Goal: Task Accomplishment & Management: Manage account settings

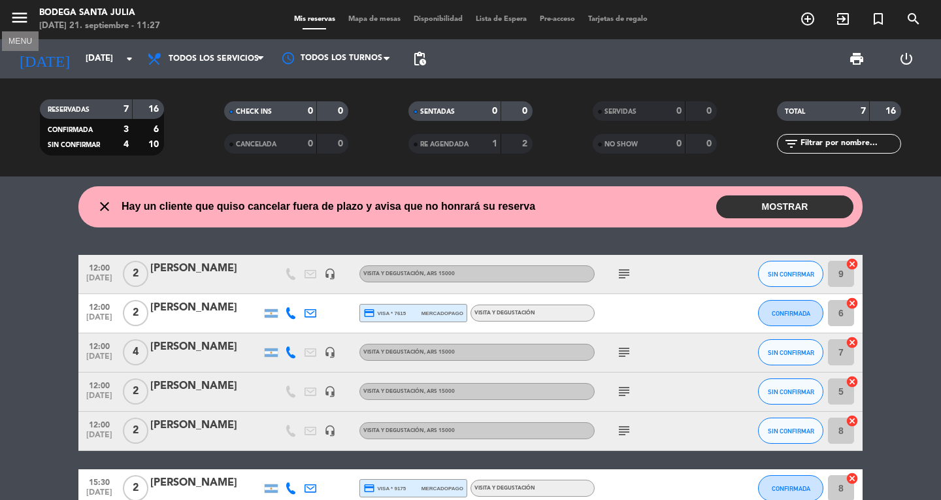
click at [24, 19] on icon "menu" at bounding box center [20, 18] width 20 height 20
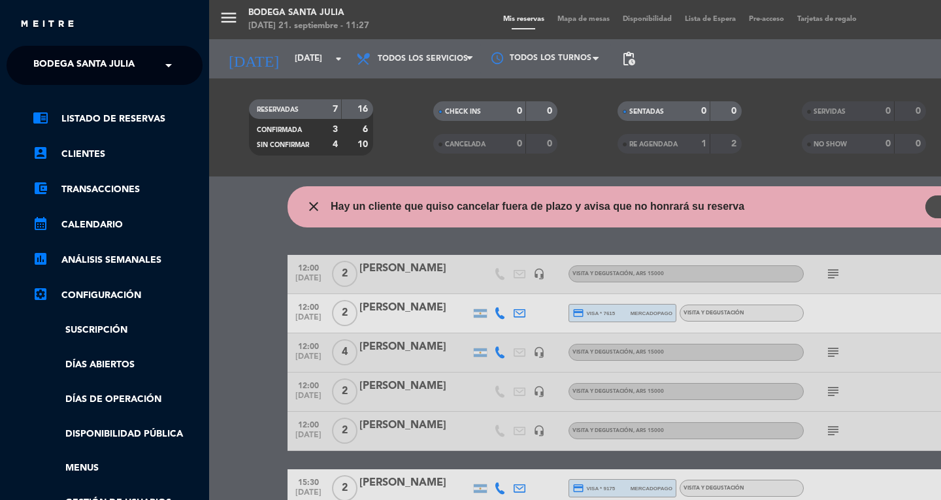
click at [114, 63] on span "Bodega Santa Julia" at bounding box center [83, 65] width 101 height 27
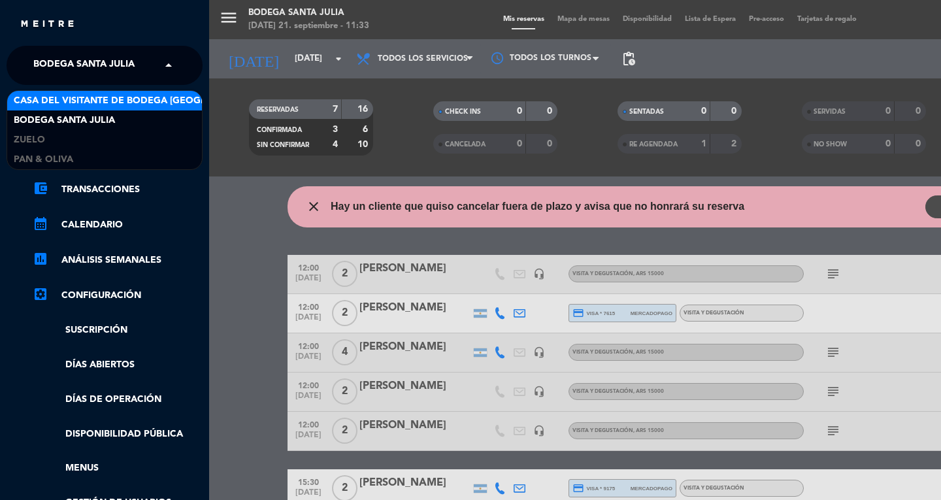
click at [231, 291] on div "menu Bodega Santa [PERSON_NAME][DATE] 21. septiembre - 11:33 Mis reservas Mapa …" at bounding box center [679, 250] width 941 height 500
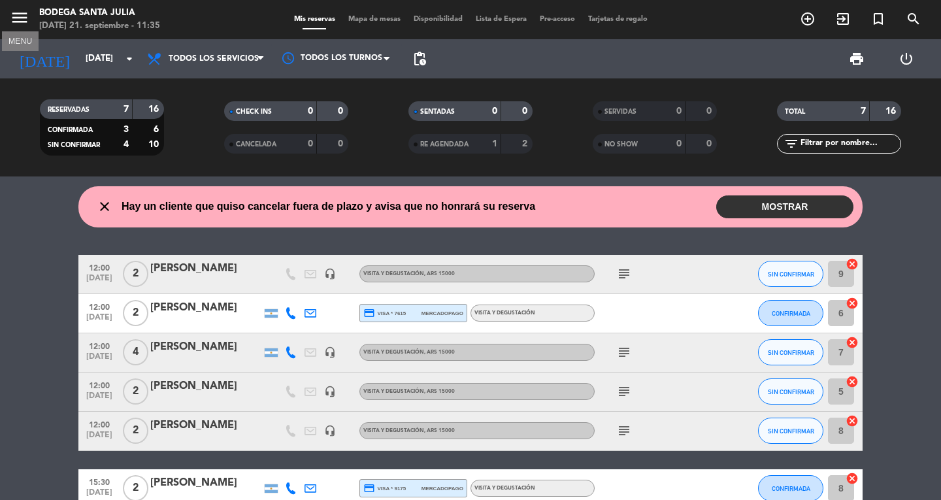
click at [12, 13] on icon "menu" at bounding box center [20, 18] width 20 height 20
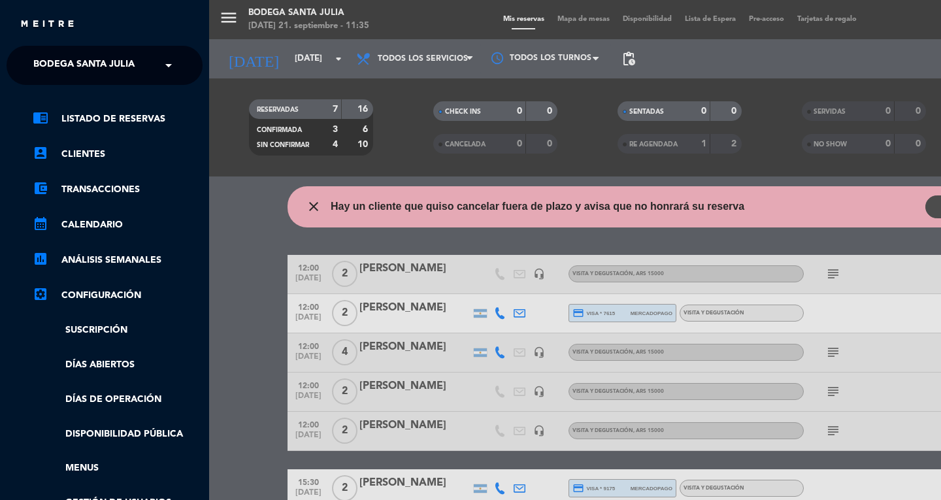
click at [77, 62] on span "Bodega Santa Julia" at bounding box center [83, 65] width 101 height 27
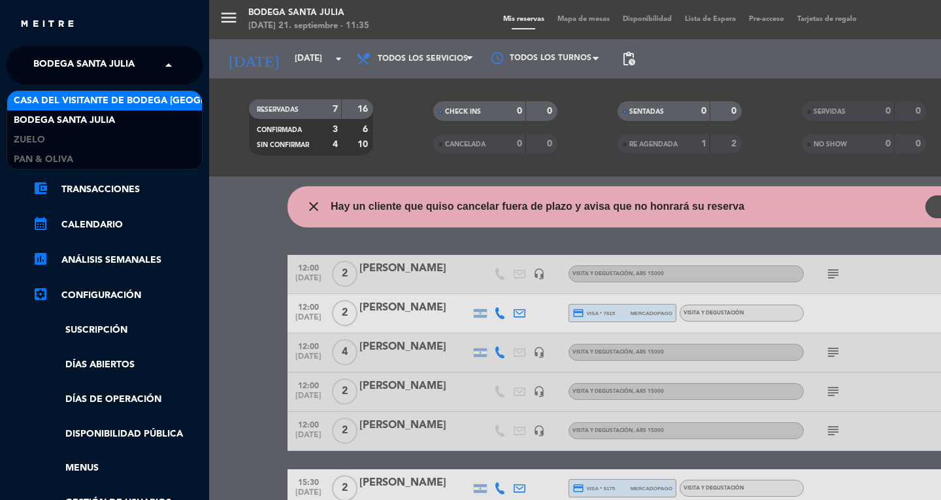
drag, startPoint x: 85, startPoint y: 99, endPoint x: 0, endPoint y: 90, distance: 85.4
click at [84, 99] on span "Casa del Visitante de Bodega [GEOGRAPHIC_DATA][PERSON_NAME]" at bounding box center [178, 100] width 329 height 15
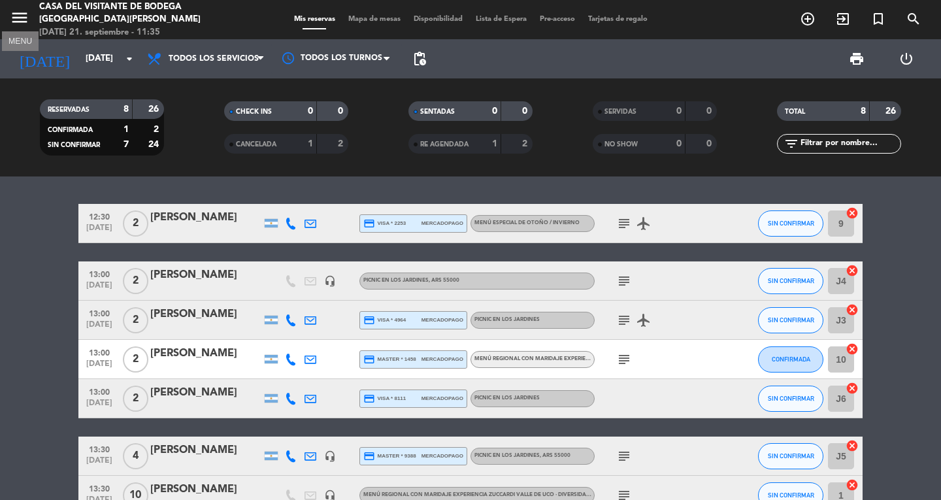
drag, startPoint x: 23, startPoint y: 13, endPoint x: 31, endPoint y: 20, distance: 10.2
click at [23, 13] on icon "menu" at bounding box center [20, 18] width 20 height 20
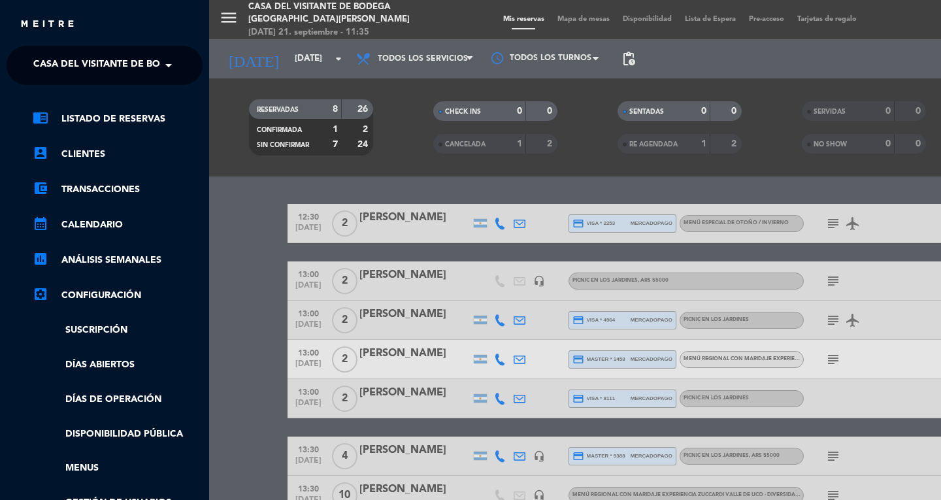
click at [73, 50] on ng-select "× Casa del Visitante de Bodega Santa [PERSON_NAME] ×" at bounding box center [105, 65] width 196 height 39
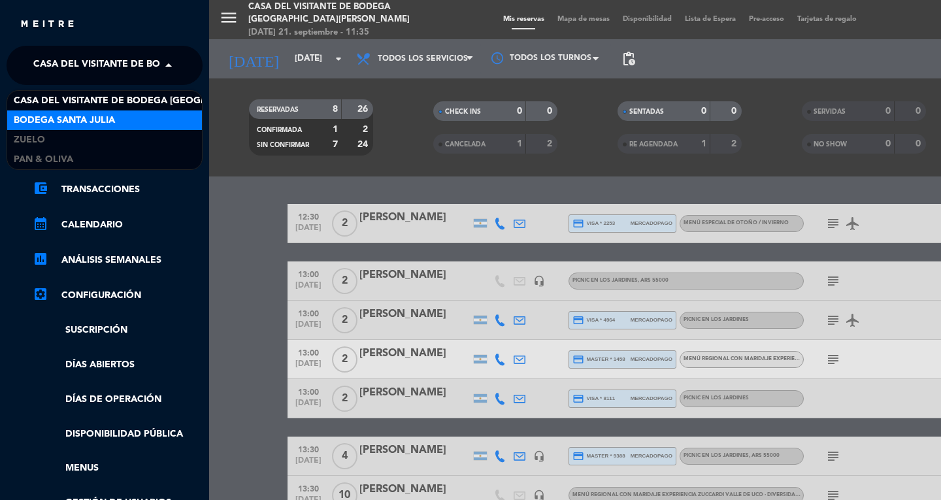
drag, startPoint x: 82, startPoint y: 114, endPoint x: 0, endPoint y: 124, distance: 82.2
click at [78, 114] on span "Bodega Santa Julia" at bounding box center [64, 120] width 101 height 15
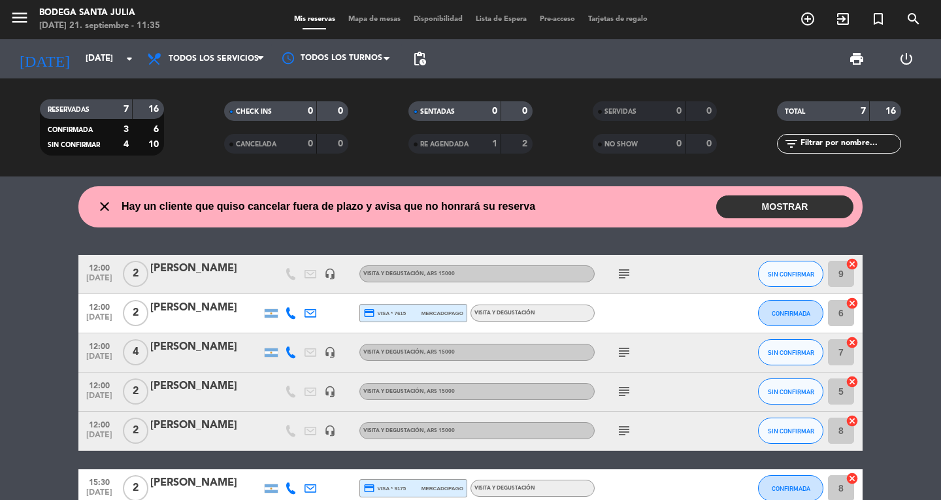
click at [460, 141] on span "RE AGENDADA" at bounding box center [444, 144] width 48 height 7
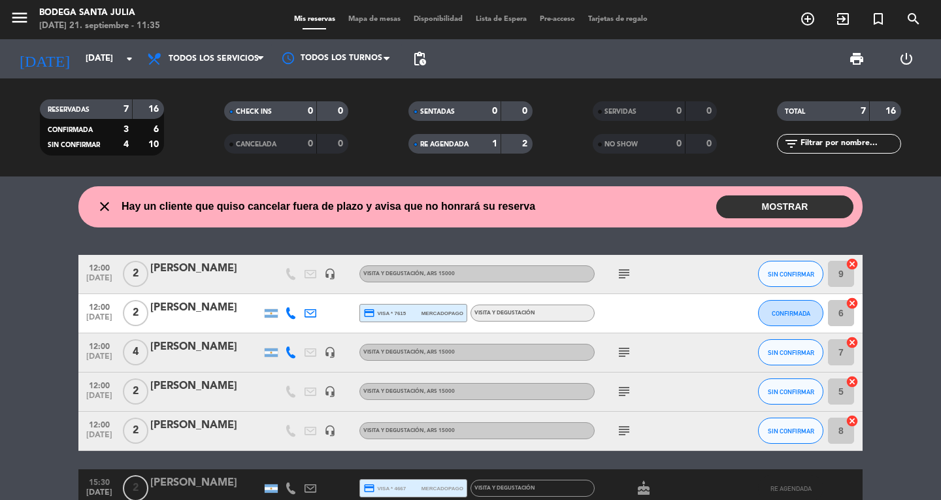
click at [454, 142] on span "RE AGENDADA" at bounding box center [444, 144] width 48 height 7
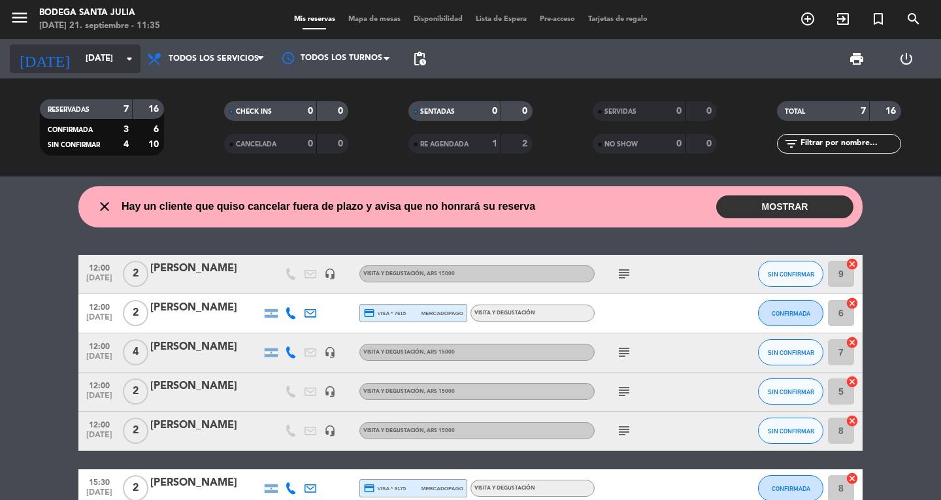
click at [79, 50] on input "[DATE]" at bounding box center [136, 59] width 115 height 24
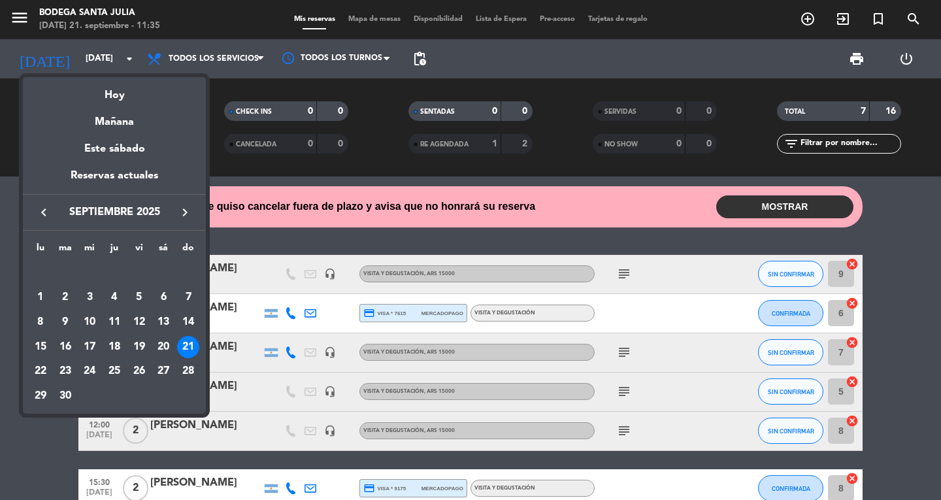
click at [29, 375] on div "22" at bounding box center [40, 372] width 22 height 22
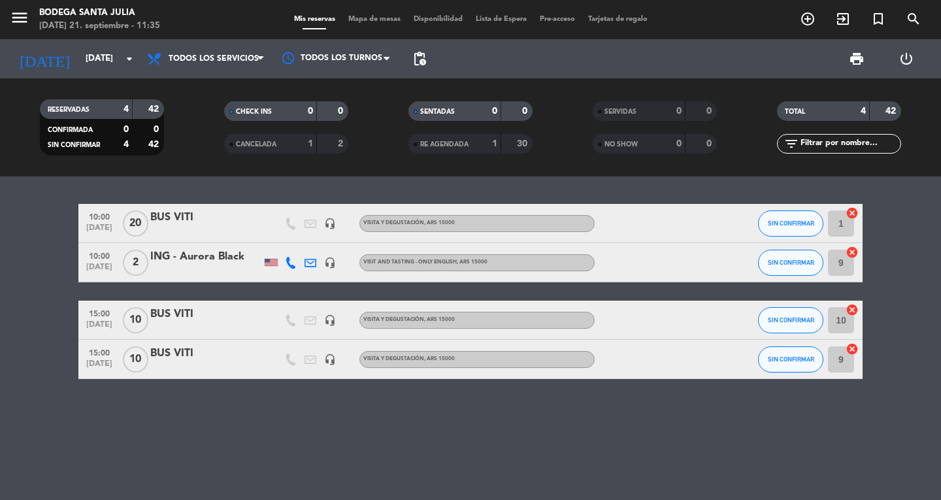
click at [97, 256] on span "10:00" at bounding box center [99, 255] width 33 height 15
click at [24, 286] on bookings-row "10:00 [DATE] BUS VITI headset_mic Visita y Degustación , ARS 15000 SIN CONFIRMA…" at bounding box center [470, 291] width 941 height 175
click at [80, 70] on input "[DATE]" at bounding box center [136, 59] width 115 height 24
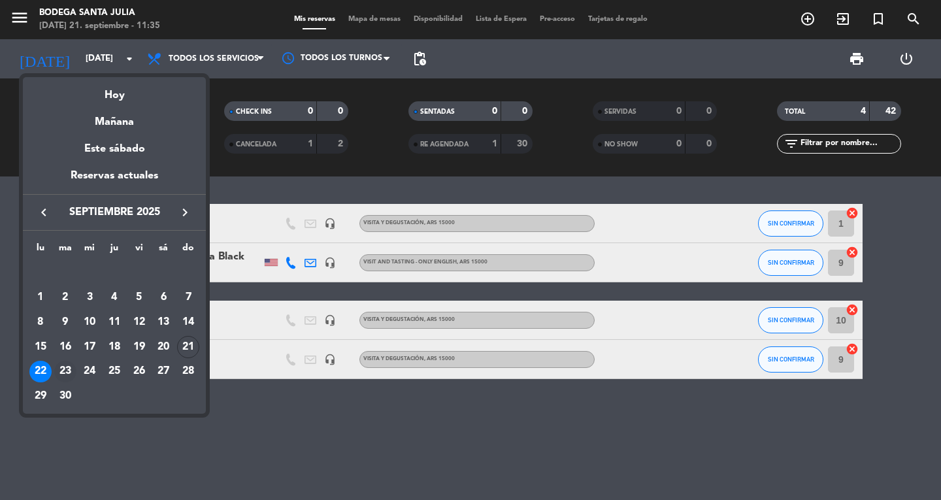
click at [59, 369] on div "23" at bounding box center [65, 372] width 22 height 22
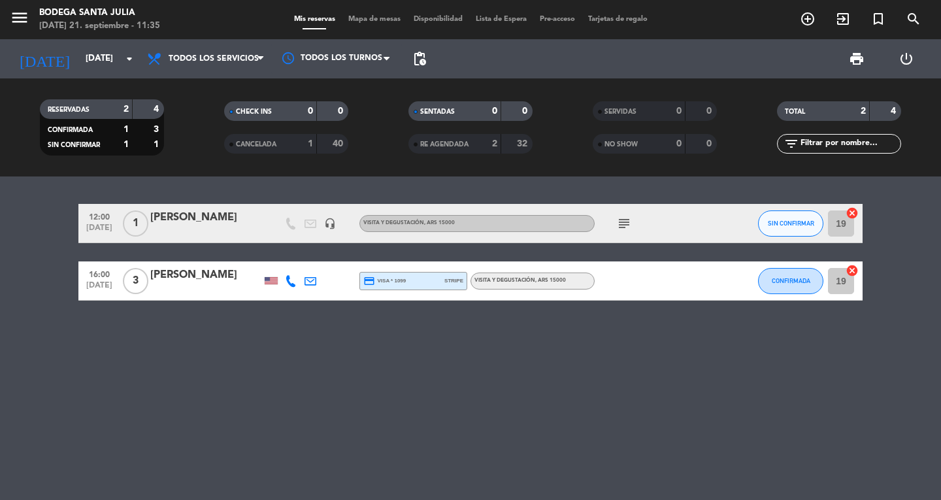
click at [267, 282] on div at bounding box center [271, 280] width 13 height 7
click at [291, 134] on div "CANCELADA 1 40" at bounding box center [286, 144] width 124 height 20
click at [281, 142] on div "CANCELADA" at bounding box center [257, 144] width 60 height 15
click at [284, 144] on div "CANCELADA" at bounding box center [257, 144] width 60 height 15
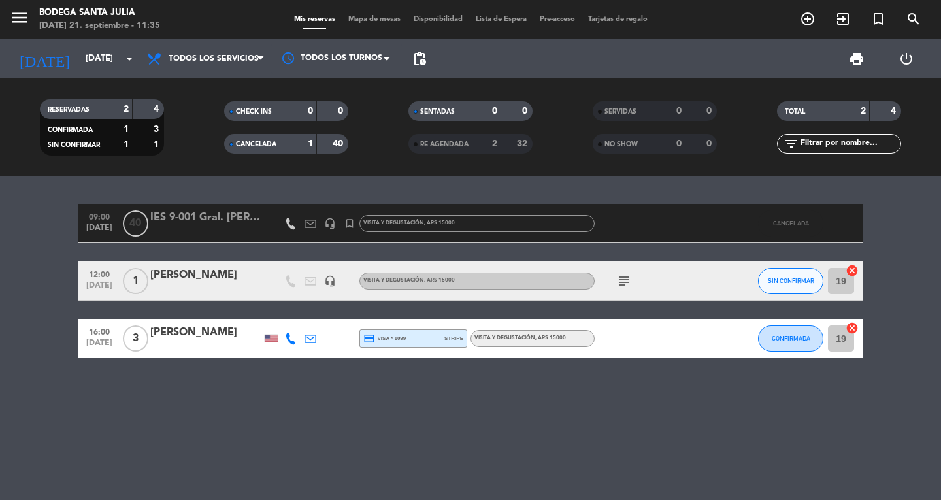
click at [284, 144] on div "CANCELADA" at bounding box center [257, 144] width 60 height 15
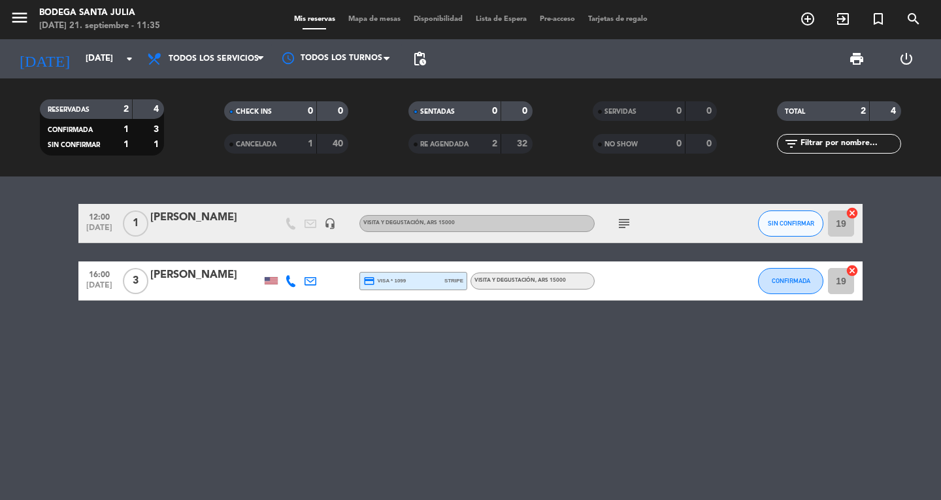
click at [451, 146] on span "RE AGENDADA" at bounding box center [444, 144] width 48 height 7
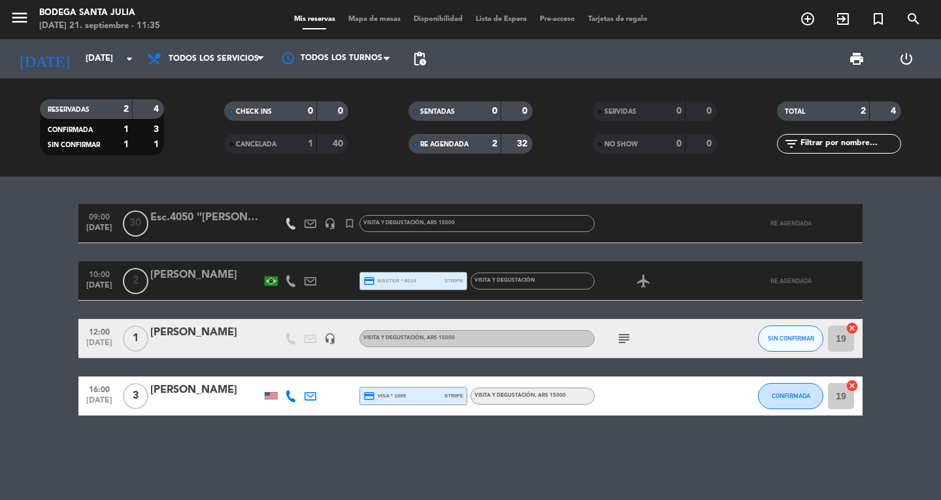
click at [439, 150] on div "RE AGENDADA" at bounding box center [442, 144] width 60 height 15
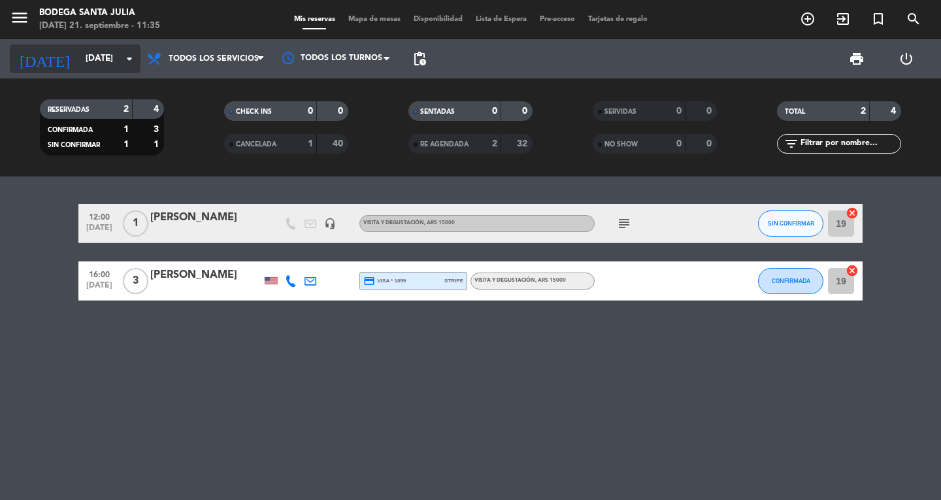
click at [69, 73] on div "[DATE] [DATE] arrow_drop_down" at bounding box center [75, 58] width 131 height 29
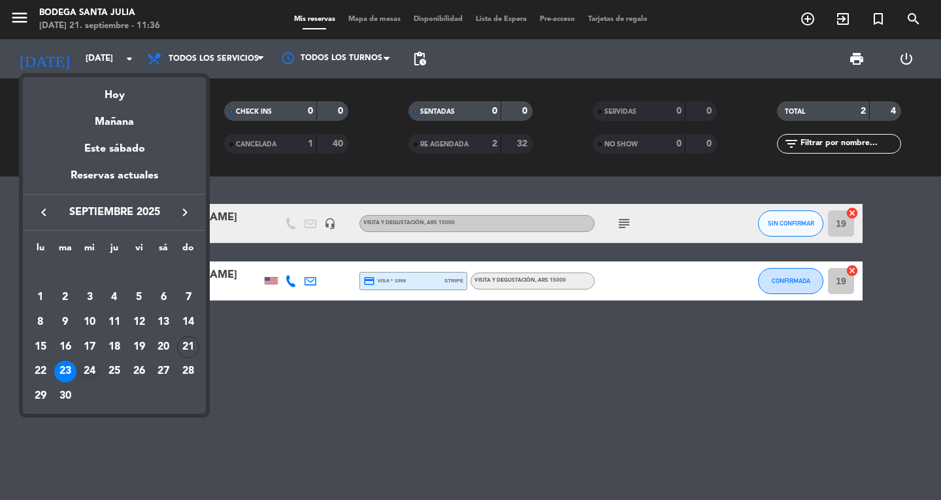
click at [82, 373] on div "24" at bounding box center [89, 372] width 22 height 22
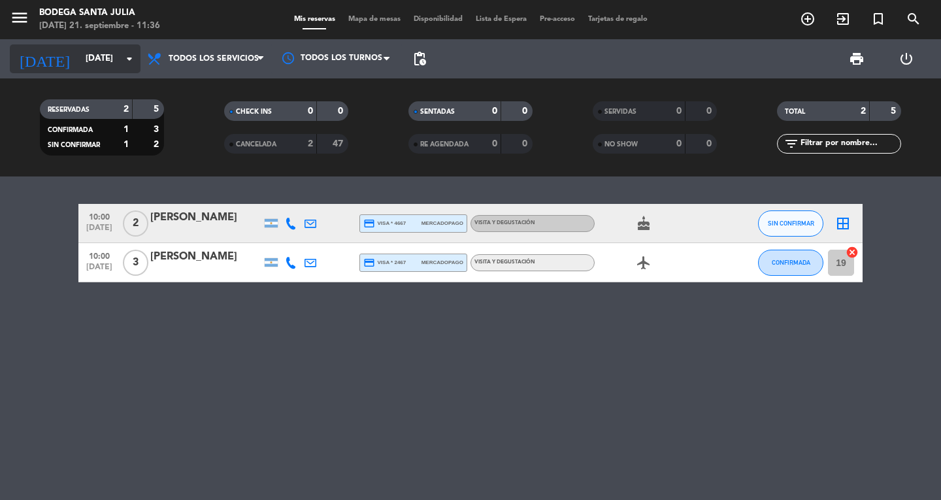
click at [79, 61] on input "[DATE]" at bounding box center [136, 59] width 115 height 24
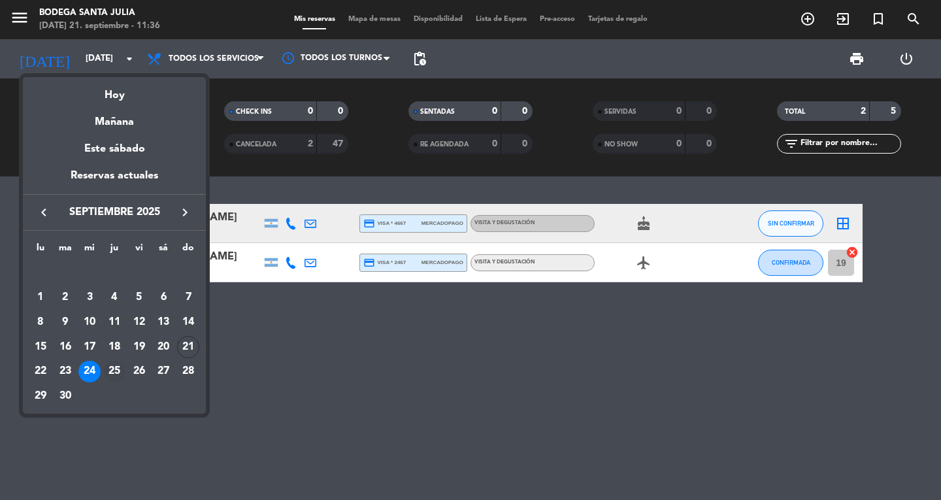
click at [115, 366] on div "25" at bounding box center [114, 372] width 22 height 22
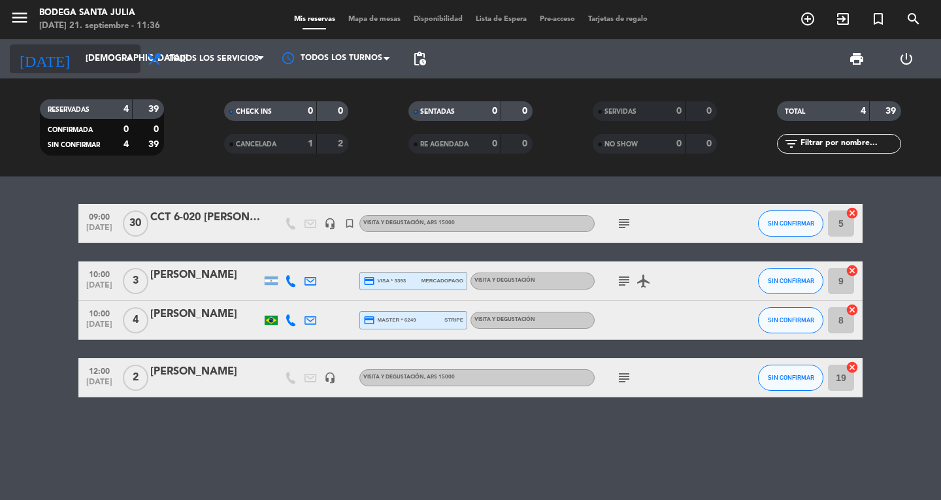
click at [90, 56] on input "[DEMOGRAPHIC_DATA][DATE]" at bounding box center [136, 59] width 115 height 24
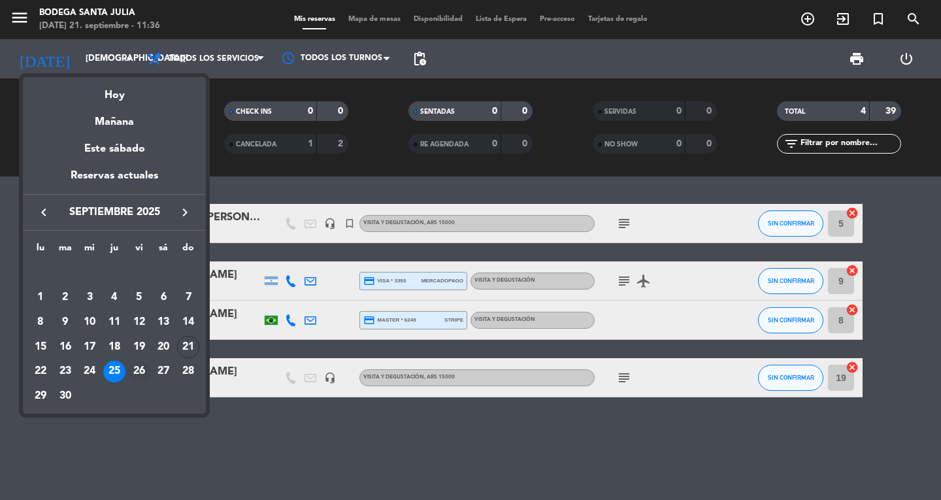
click at [144, 369] on div "26" at bounding box center [139, 372] width 22 height 22
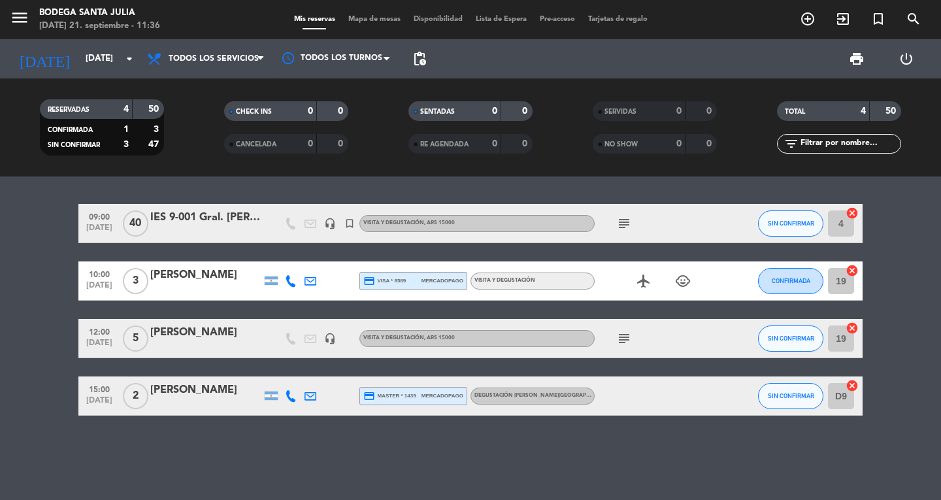
click at [92, 227] on span "[DATE]" at bounding box center [99, 231] width 33 height 15
drag, startPoint x: 633, startPoint y: 225, endPoint x: 614, endPoint y: 224, distance: 19.0
click at [627, 226] on span "subject" at bounding box center [624, 224] width 20 height 16
click at [614, 224] on div "subject" at bounding box center [654, 223] width 118 height 39
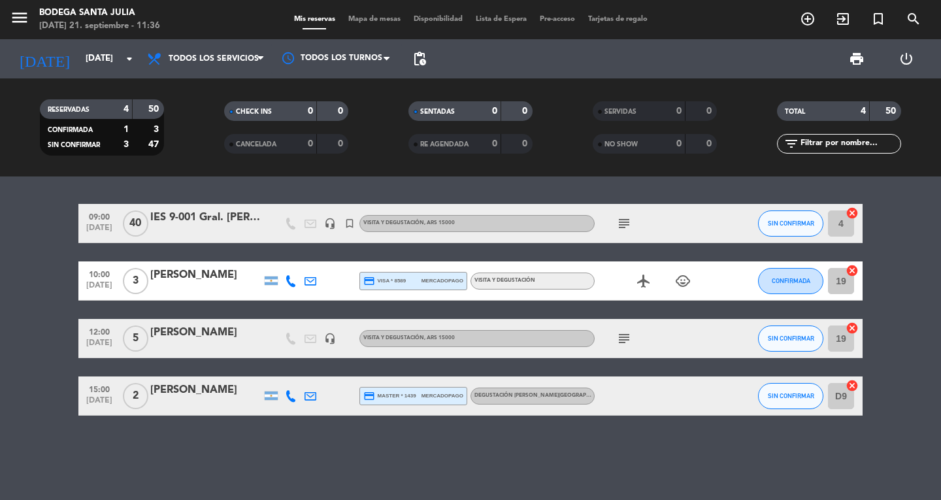
click at [618, 218] on icon "subject" at bounding box center [624, 224] width 16 height 16
click at [178, 214] on div "IES 9-001 Gral. [PERSON_NAME] de San [PERSON_NAME]" at bounding box center [205, 217] width 111 height 17
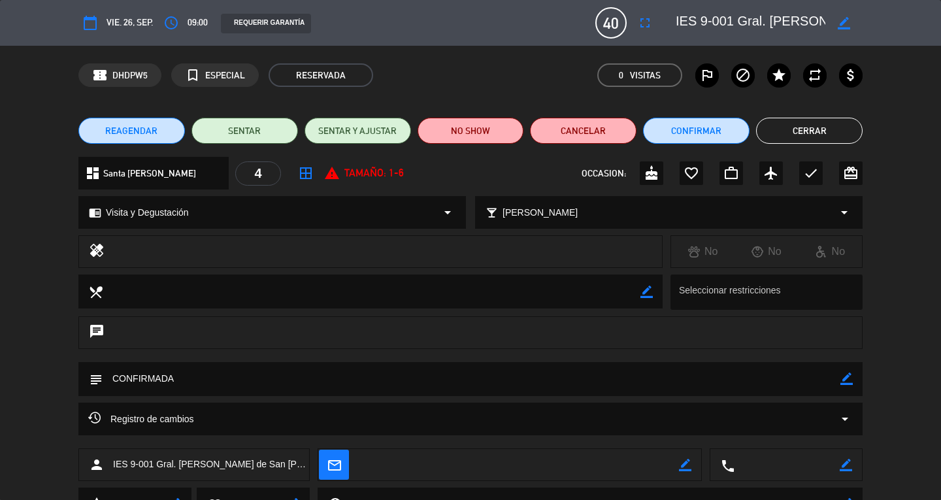
click at [808, 122] on button "Cerrar" at bounding box center [809, 131] width 107 height 26
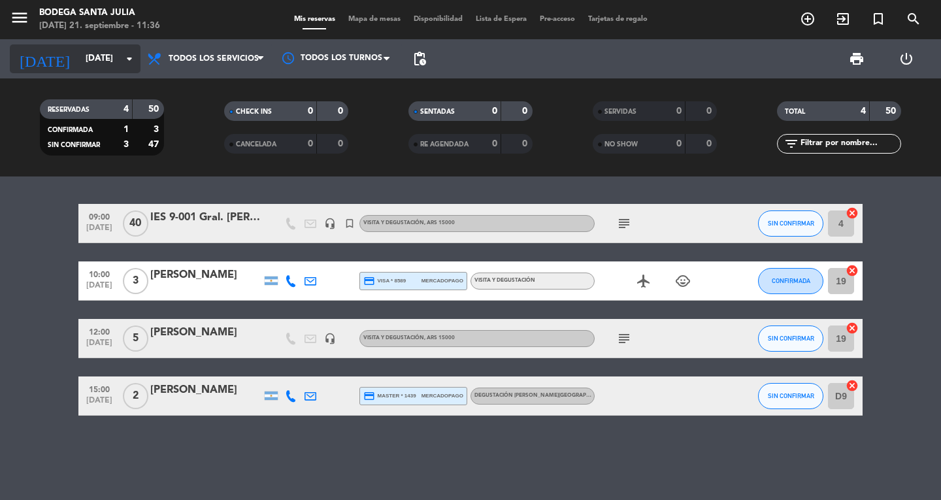
click at [79, 57] on input "[DATE]" at bounding box center [136, 59] width 115 height 24
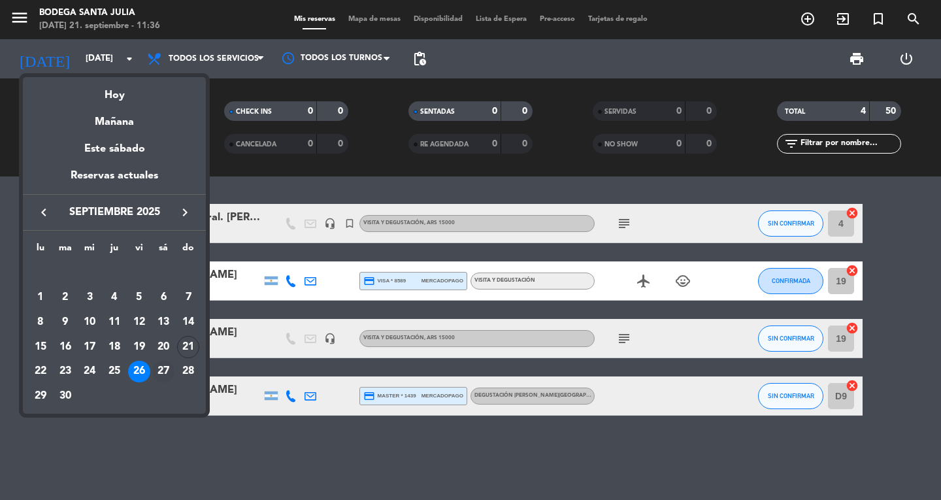
click at [167, 370] on div "27" at bounding box center [163, 372] width 22 height 22
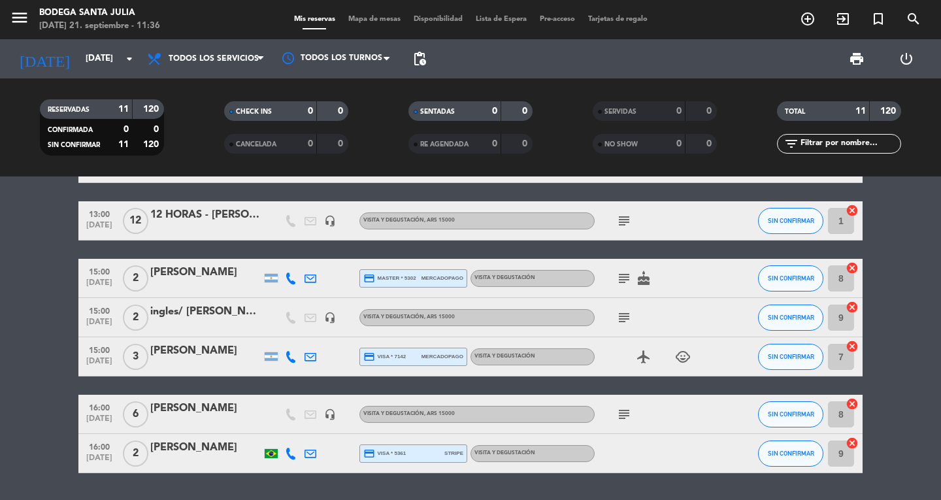
scroll to position [274, 0]
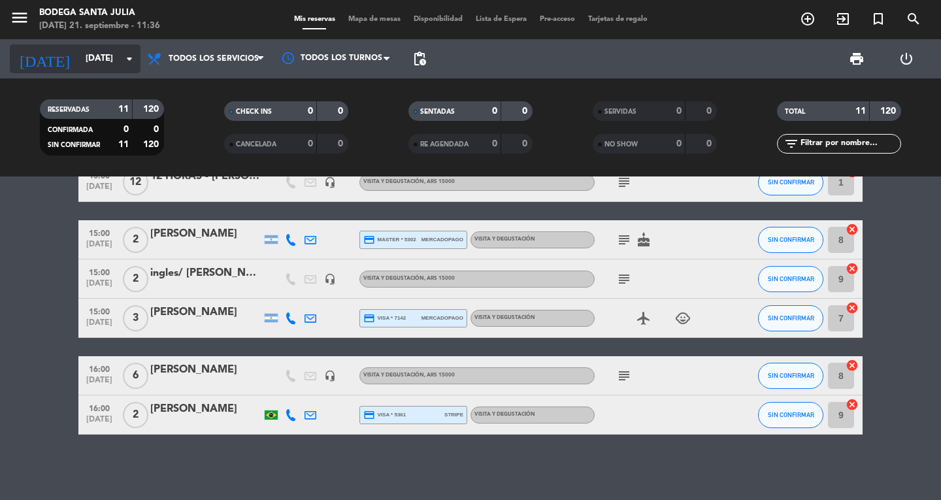
click at [99, 59] on input "[DATE]" at bounding box center [136, 59] width 115 height 24
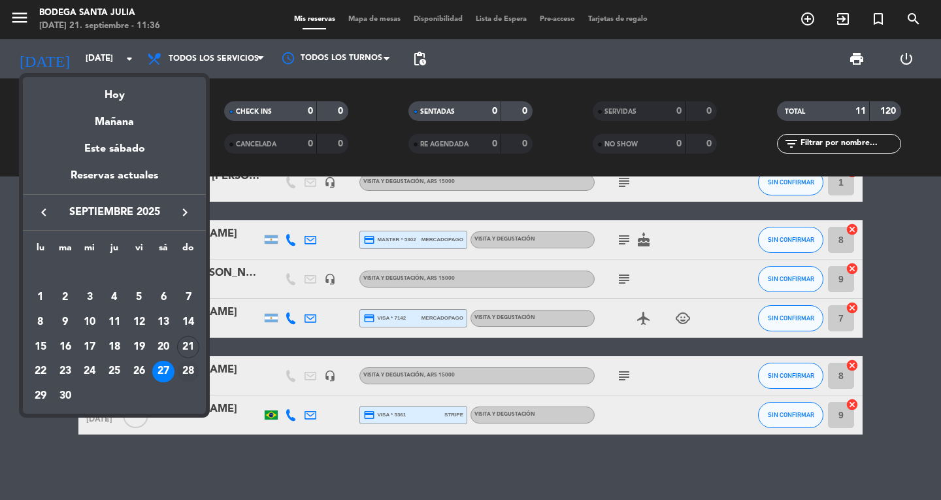
click at [187, 374] on div "28" at bounding box center [188, 372] width 22 height 22
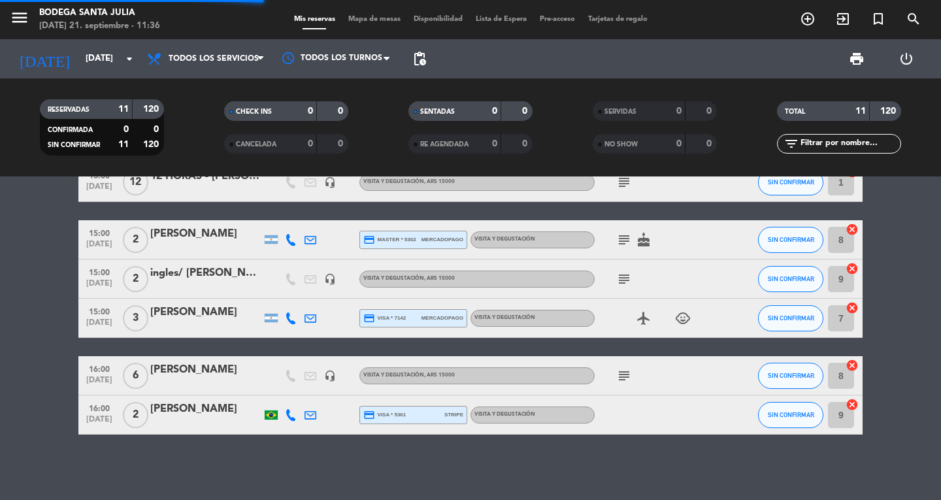
scroll to position [2, 0]
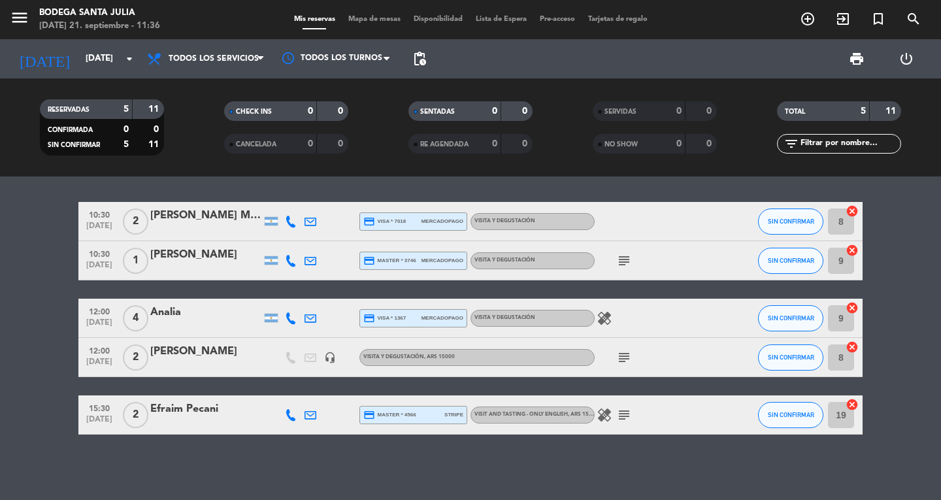
click at [29, 76] on div "[DATE] [DATE] arrow_drop_down" at bounding box center [75, 58] width 131 height 39
click at [79, 54] on input "[DATE]" at bounding box center [136, 59] width 115 height 24
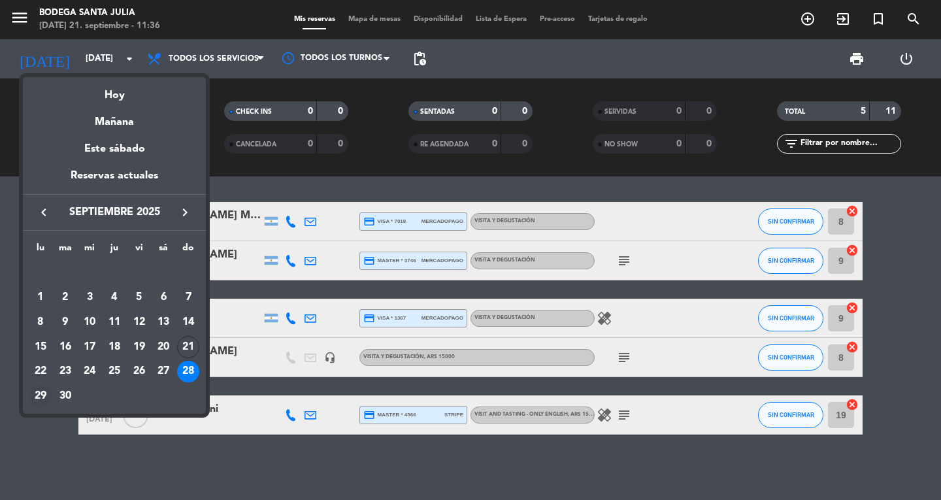
click at [42, 394] on div "29" at bounding box center [40, 396] width 22 height 22
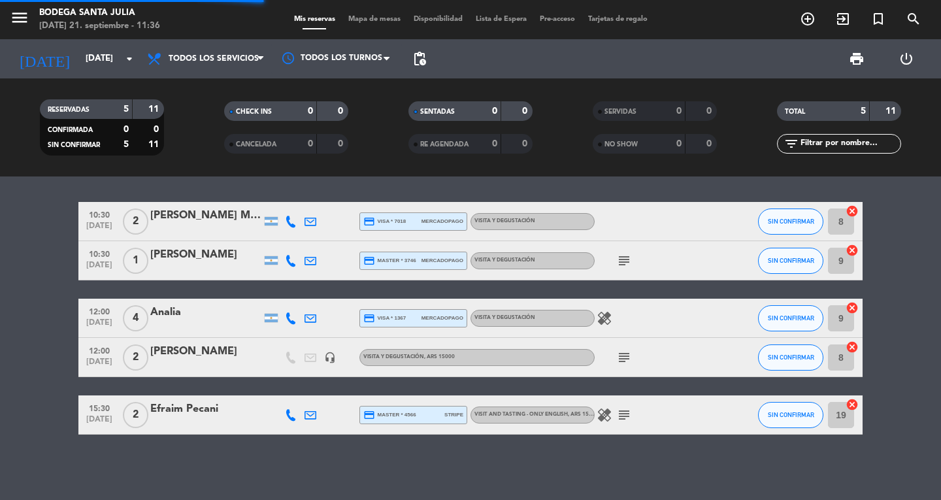
scroll to position [0, 0]
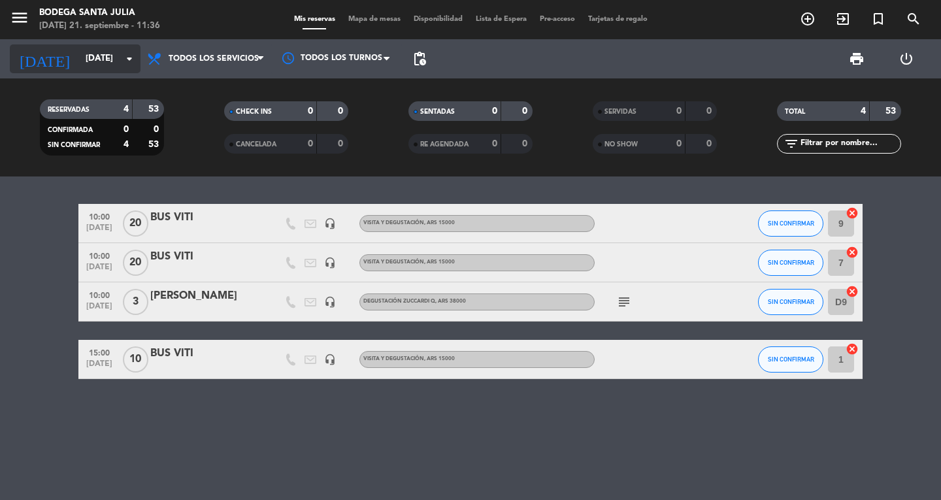
click at [79, 58] on input "[DATE]" at bounding box center [136, 59] width 115 height 24
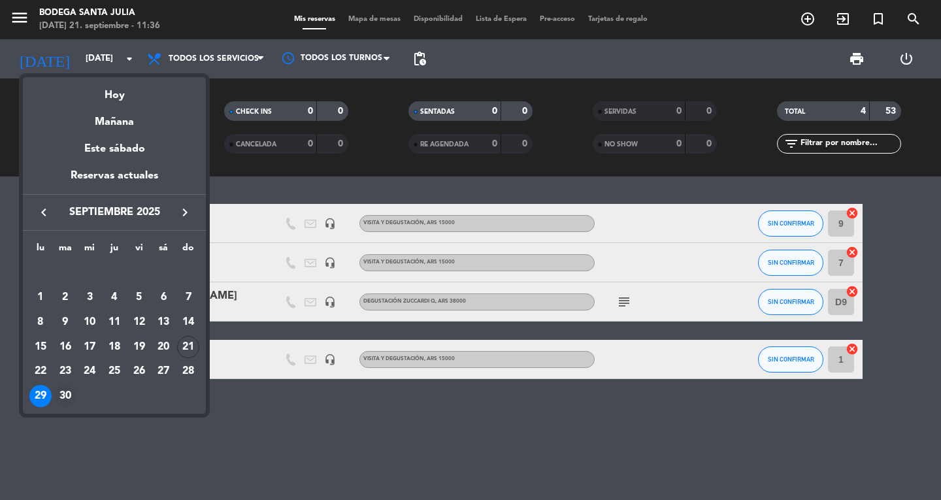
click at [64, 407] on div "30" at bounding box center [65, 396] width 22 height 22
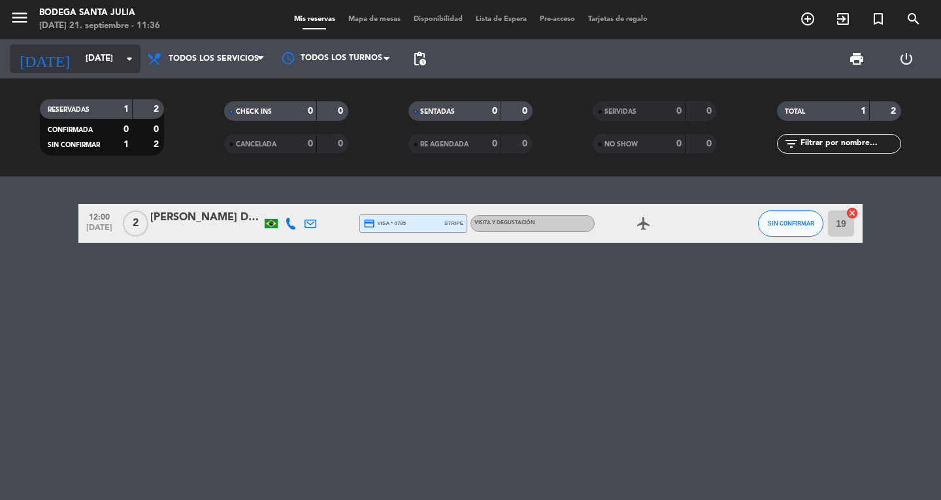
click at [101, 59] on input "[DATE]" at bounding box center [136, 59] width 115 height 24
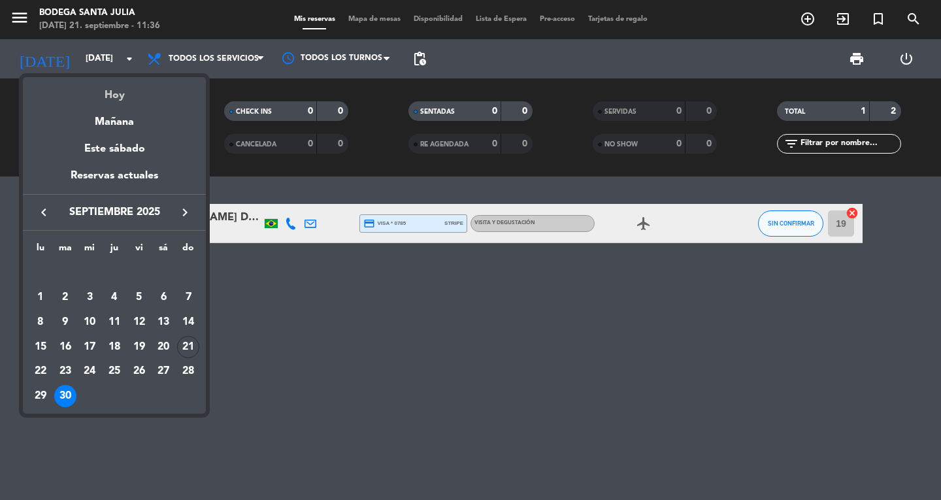
click at [112, 101] on div "Hoy" at bounding box center [114, 90] width 183 height 27
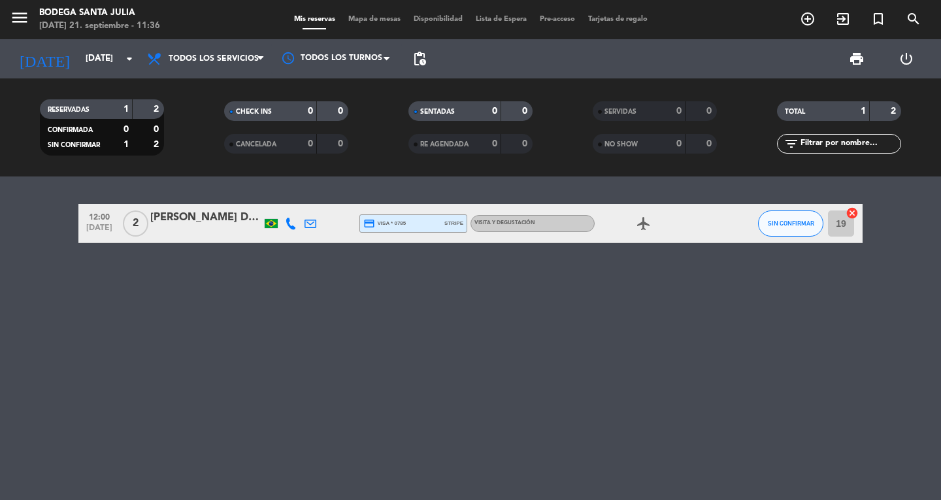
type input "[DATE]"
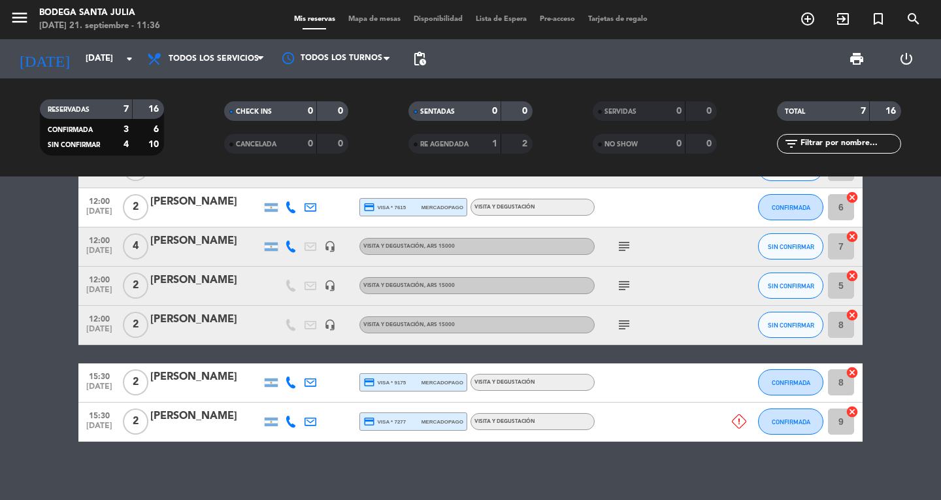
scroll to position [113, 0]
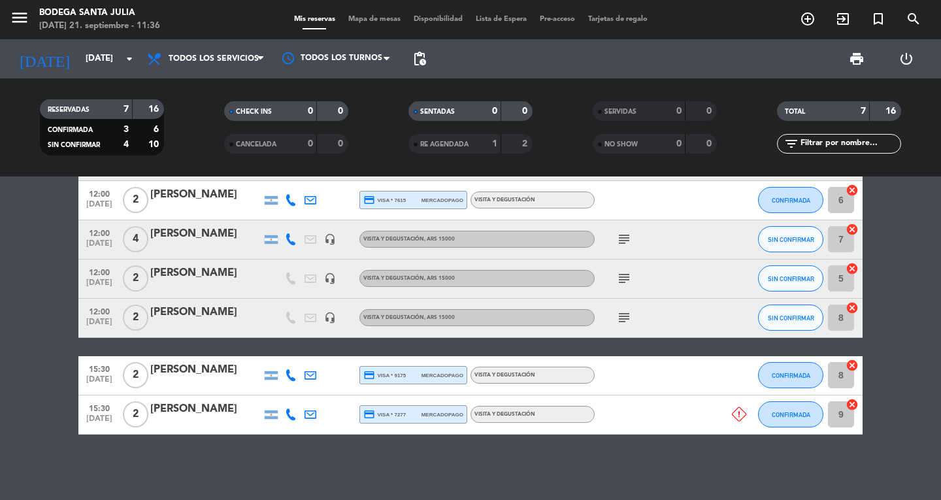
click at [728, 421] on div at bounding box center [729, 414] width 35 height 39
click at [738, 415] on icon at bounding box center [739, 414] width 14 height 14
click at [914, 314] on bookings-row "12:00 [DATE] 2 [PERSON_NAME] ARCA headset_mic Visita y Degustación , ARS 15000 …" at bounding box center [470, 288] width 941 height 293
drag, startPoint x: 914, startPoint y: 314, endPoint x: 906, endPoint y: 361, distance: 47.7
